Goal: Transaction & Acquisition: Purchase product/service

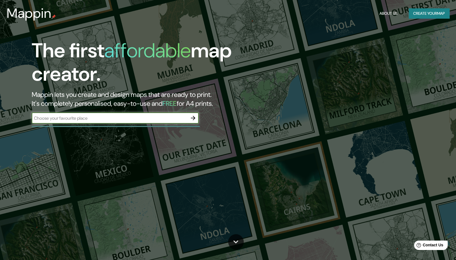
click at [175, 116] on input "text" at bounding box center [110, 118] width 156 height 6
type input "Panajachel"
click at [198, 116] on div at bounding box center [192, 117] width 11 height 11
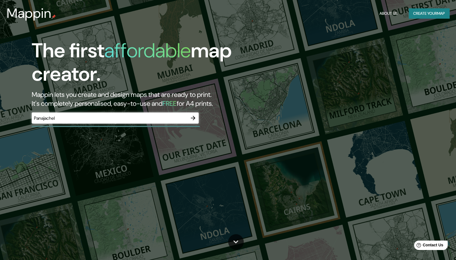
click at [195, 119] on icon "button" at bounding box center [193, 118] width 7 height 7
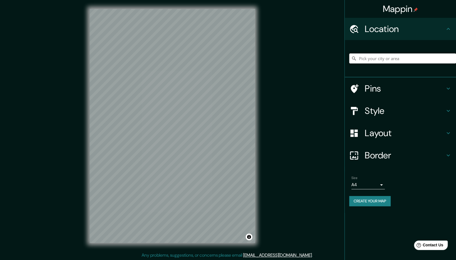
click at [392, 54] on input "Pick your city or area" at bounding box center [402, 58] width 107 height 10
click at [393, 56] on input "Pick your city or area" at bounding box center [402, 58] width 107 height 10
type input "P"
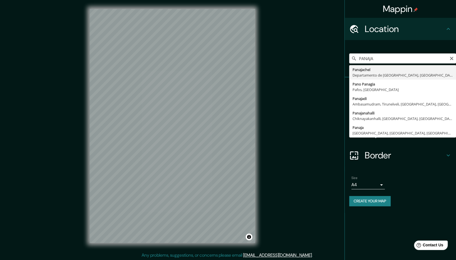
type input "Panajachel, [GEOGRAPHIC_DATA], [GEOGRAPHIC_DATA]"
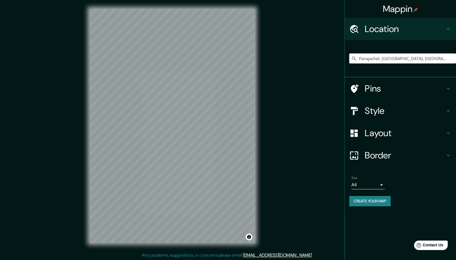
click at [390, 107] on h4 "Style" at bounding box center [405, 110] width 80 height 11
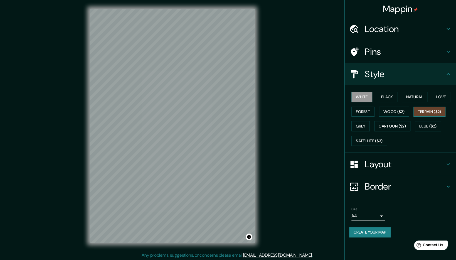
click at [417, 109] on button "Terrain ($2)" at bounding box center [429, 112] width 32 height 10
click at [367, 111] on button "Forest" at bounding box center [362, 112] width 23 height 10
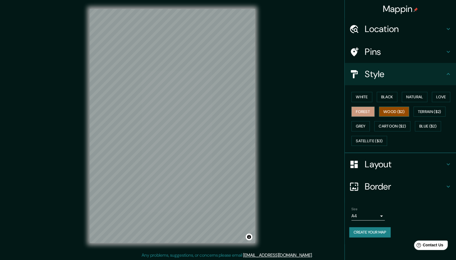
click at [393, 108] on button "Wood ($2)" at bounding box center [394, 112] width 30 height 10
click at [365, 127] on button "Grey" at bounding box center [360, 126] width 18 height 10
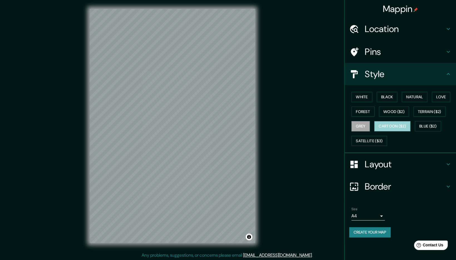
click at [394, 127] on button "Cartoon ($2)" at bounding box center [392, 126] width 36 height 10
click at [434, 126] on button "Blue ($2)" at bounding box center [428, 126] width 26 height 10
click at [366, 135] on div "White Black Natural Love Forest Wood ($2) Terrain ($2) Grey Cartoon ($2) Blue (…" at bounding box center [402, 119] width 107 height 58
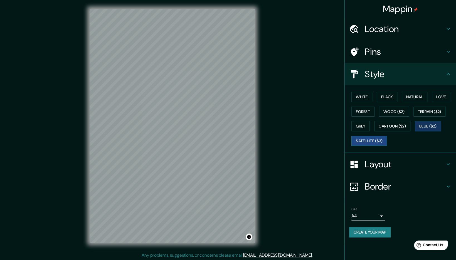
click at [367, 140] on button "Satellite ($3)" at bounding box center [369, 141] width 36 height 10
click at [441, 101] on button "Love" at bounding box center [441, 97] width 18 height 10
click at [417, 102] on div "White Black Natural Love Forest Wood ($2) Terrain ($2) Grey Cartoon ($2) Blue (…" at bounding box center [402, 119] width 107 height 58
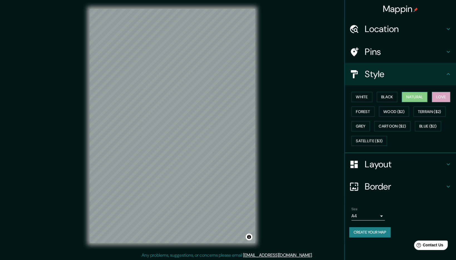
click at [417, 96] on button "Natural" at bounding box center [415, 97] width 26 height 10
click at [383, 100] on button "Black" at bounding box center [387, 97] width 21 height 10
click at [412, 96] on button "Natural" at bounding box center [415, 97] width 26 height 10
click at [374, 142] on button "Satellite ($3)" at bounding box center [369, 141] width 36 height 10
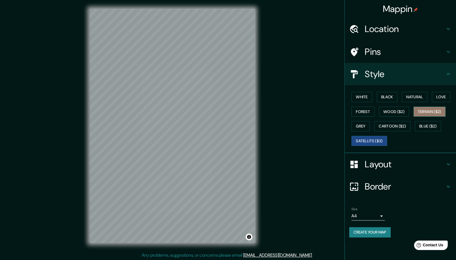
click at [425, 112] on button "Terrain ($2)" at bounding box center [429, 112] width 32 height 10
click at [425, 125] on button "Blue ($2)" at bounding box center [428, 126] width 26 height 10
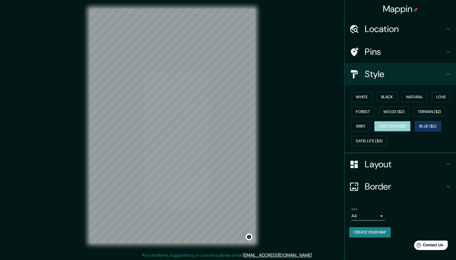
click at [409, 127] on button "Cartoon ($2)" at bounding box center [392, 126] width 36 height 10
click at [365, 128] on button "Grey" at bounding box center [360, 126] width 18 height 10
click at [391, 95] on button "Black" at bounding box center [387, 97] width 21 height 10
click at [409, 93] on button "Natural" at bounding box center [415, 97] width 26 height 10
click at [371, 167] on h4 "Layout" at bounding box center [405, 164] width 80 height 11
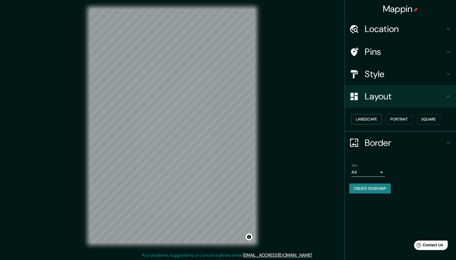
click at [370, 123] on button "Landscape" at bounding box center [366, 119] width 30 height 10
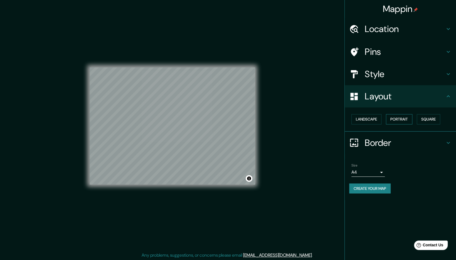
click at [403, 119] on button "Portrait" at bounding box center [399, 119] width 26 height 10
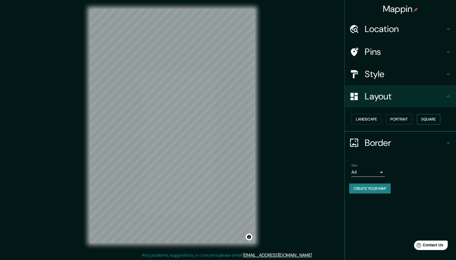
click at [431, 118] on button "Square" at bounding box center [428, 119] width 23 height 10
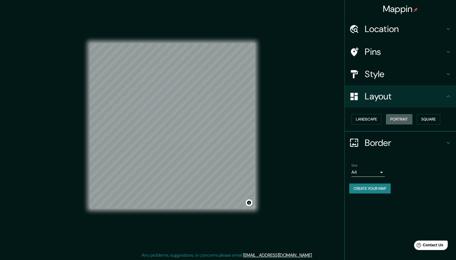
click at [392, 120] on button "Portrait" at bounding box center [399, 119] width 26 height 10
